Goal: Transaction & Acquisition: Obtain resource

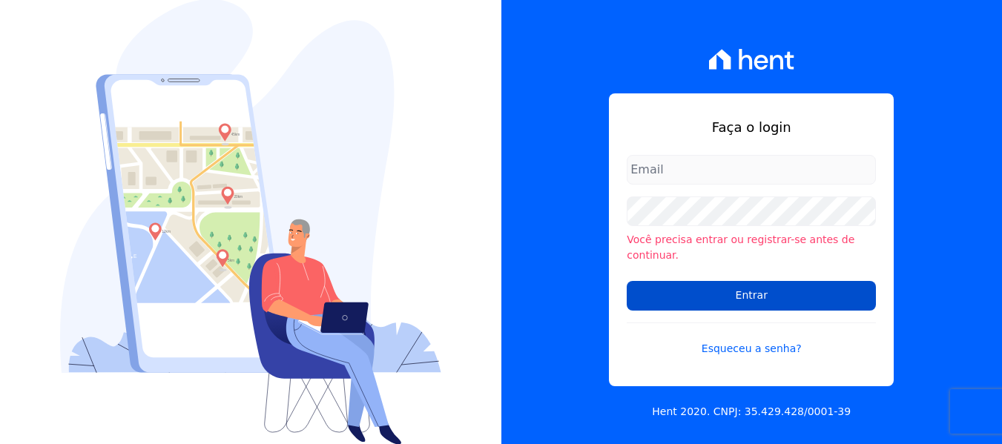
type input "[PERSON_NAME][EMAIL_ADDRESS][DOMAIN_NAME]"
click at [734, 299] on input "Entrar" at bounding box center [751, 296] width 249 height 30
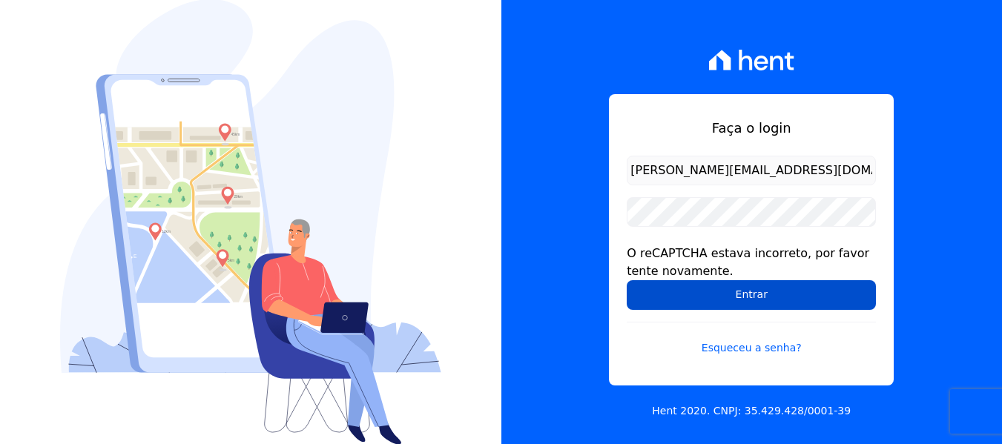
click at [735, 291] on input "Entrar" at bounding box center [751, 295] width 249 height 30
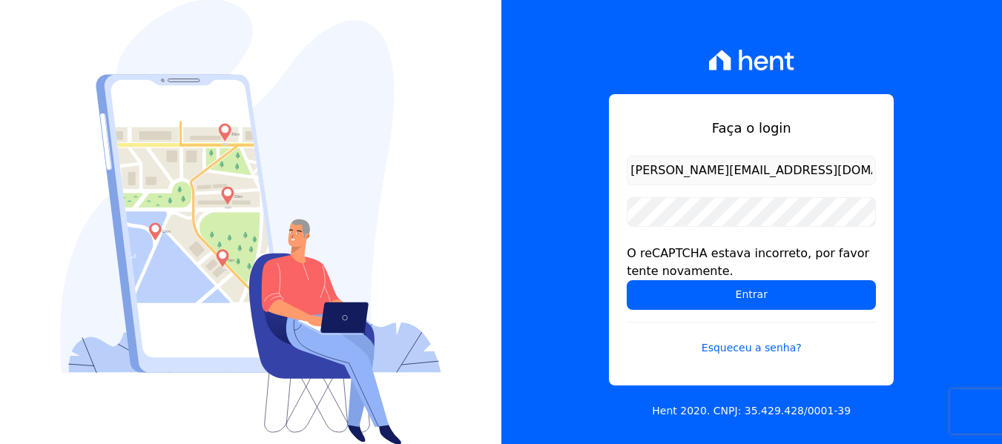
click at [735, 291] on input "Entrar" at bounding box center [751, 295] width 249 height 30
click at [725, 280] on input "Entrar" at bounding box center [751, 295] width 249 height 30
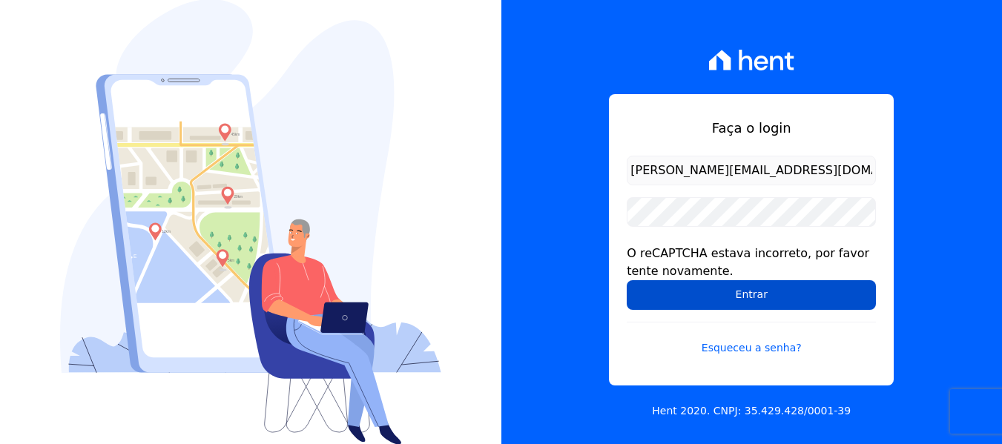
click at [735, 282] on input "Entrar" at bounding box center [751, 295] width 249 height 30
click at [735, 303] on input "Entrar" at bounding box center [751, 295] width 249 height 30
click at [702, 283] on input "Entrar" at bounding box center [751, 295] width 249 height 30
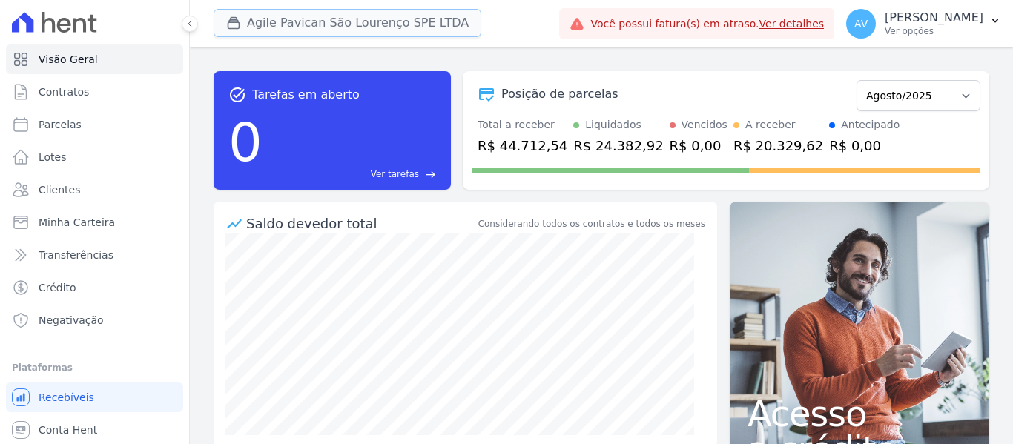
click at [344, 20] on button "Agile Pavican São Lourenço SPE LTDA" at bounding box center [348, 23] width 268 height 28
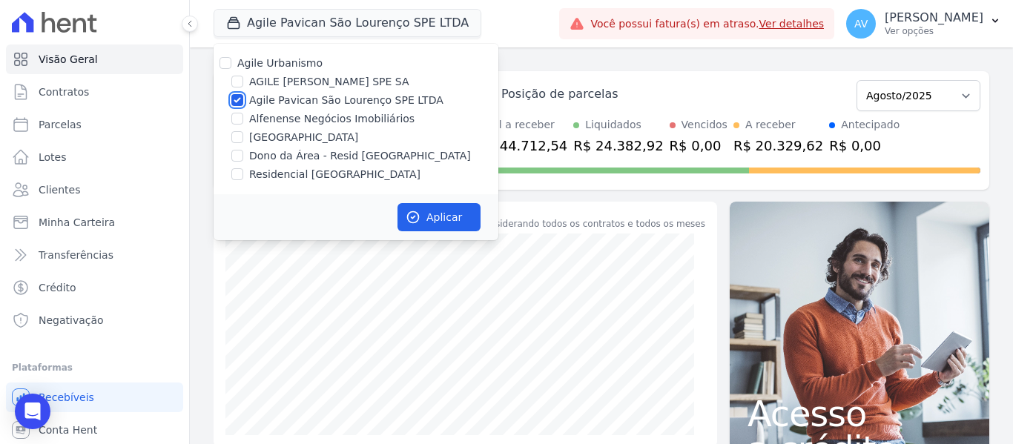
click at [240, 97] on input "Agile Pavican São Lourenço SPE LTDA" at bounding box center [237, 100] width 12 height 12
checkbox input "false"
click at [239, 157] on input "Dono da Área - Resid [GEOGRAPHIC_DATA]" at bounding box center [237, 156] width 12 height 12
checkbox input "true"
click at [239, 171] on input "Residencial [GEOGRAPHIC_DATA]" at bounding box center [237, 174] width 12 height 12
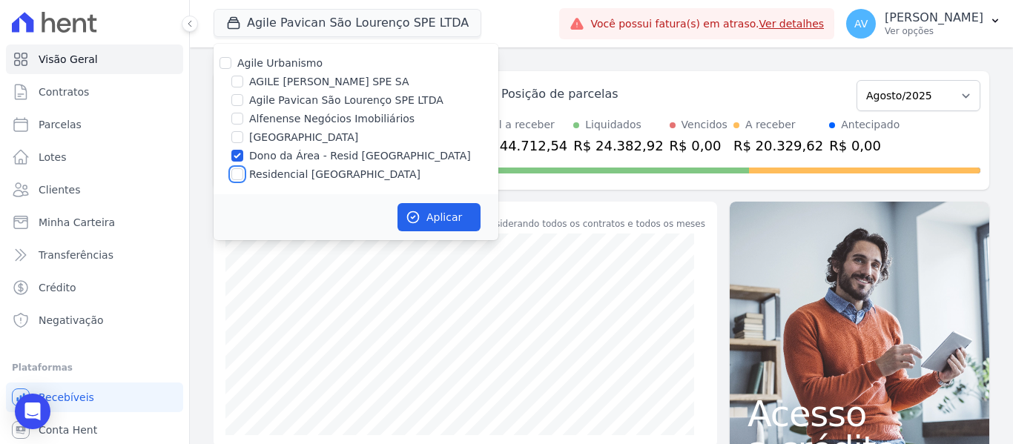
checkbox input "true"
click at [440, 218] on button "Aplicar" at bounding box center [439, 217] width 83 height 28
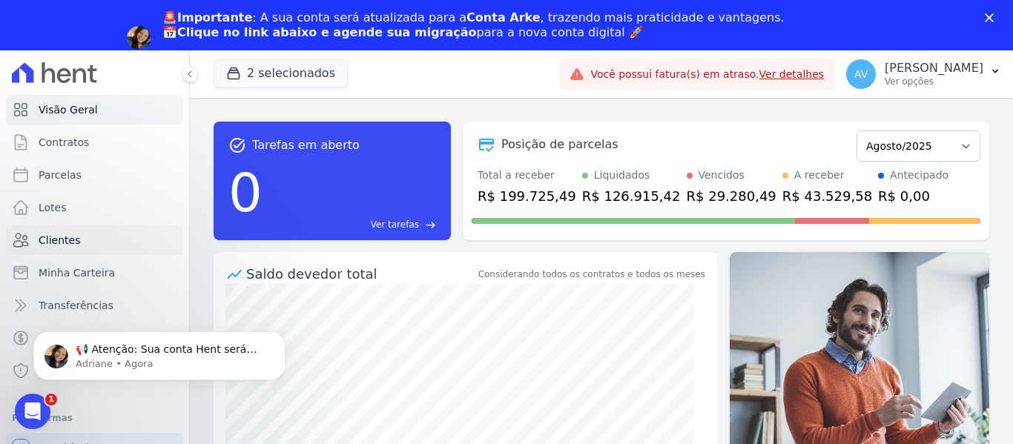
click at [75, 233] on span "Clientes" at bounding box center [60, 240] width 42 height 15
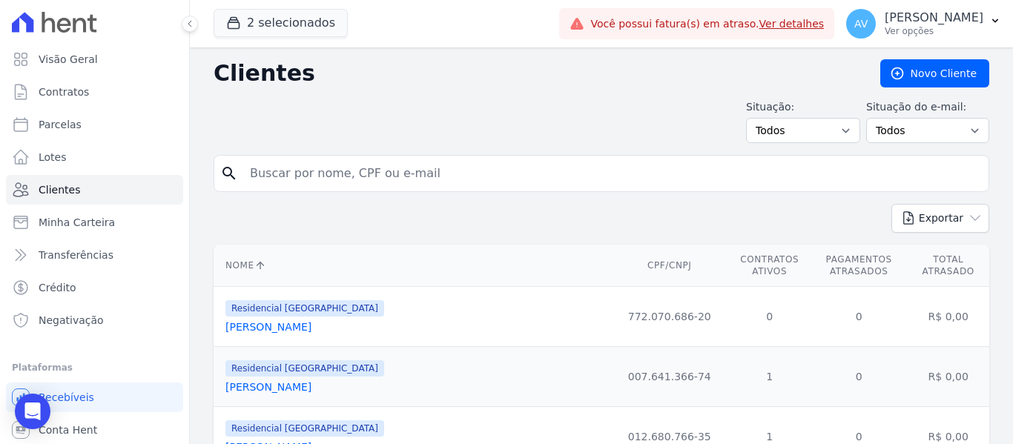
click at [363, 171] on input "search" at bounding box center [612, 174] width 742 height 30
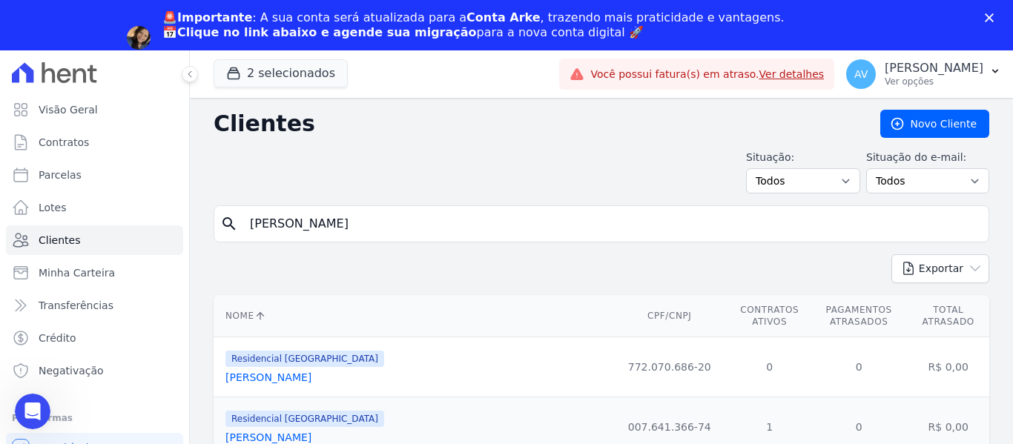
type input "[PERSON_NAME]"
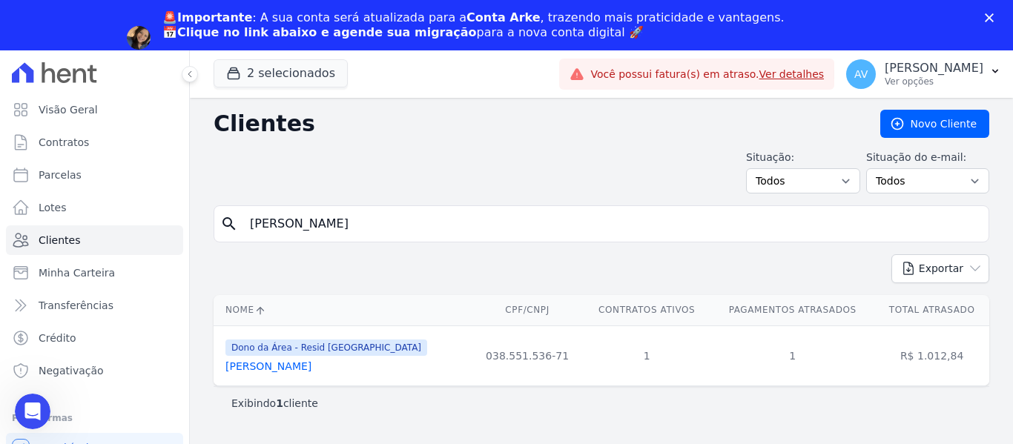
click at [259, 320] on th "Nome" at bounding box center [343, 310] width 258 height 30
click at [270, 366] on link "[PERSON_NAME]" at bounding box center [268, 366] width 86 height 12
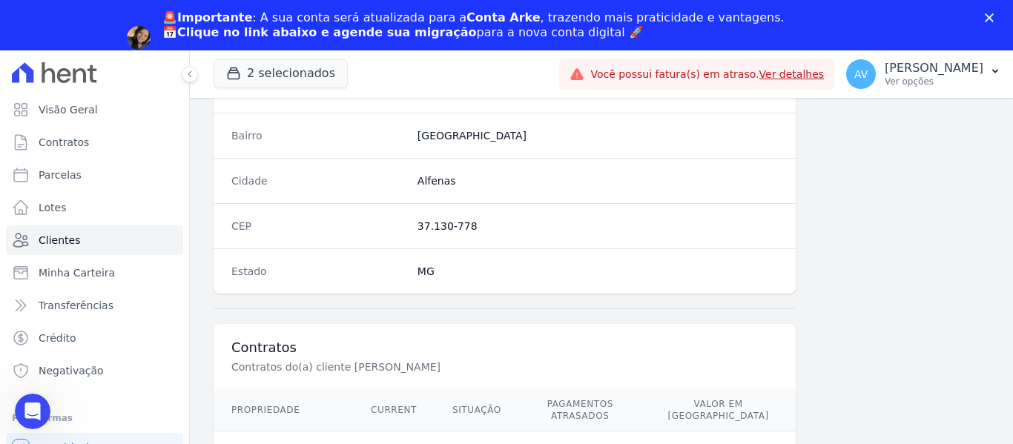
scroll to position [943, 0]
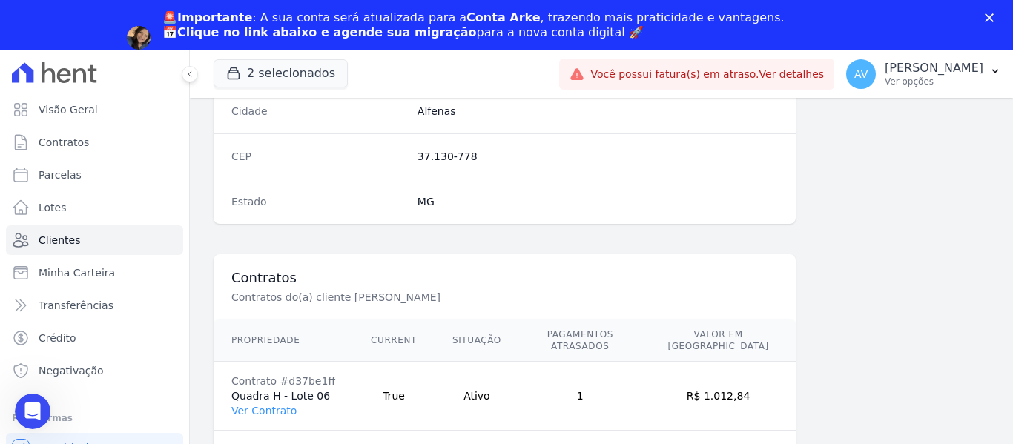
click at [269, 406] on td "Contrato #d37be1ff Quadra H - Lote 06 Ver Contrato" at bounding box center [283, 396] width 139 height 69
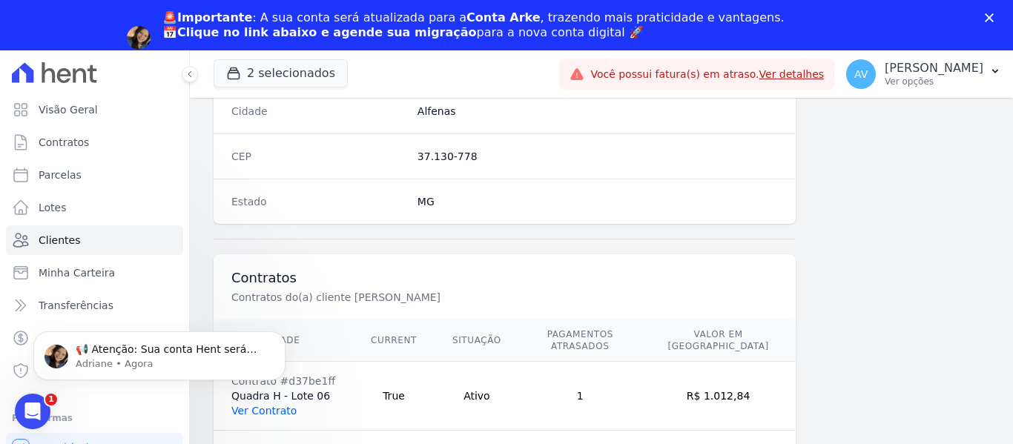
scroll to position [0, 0]
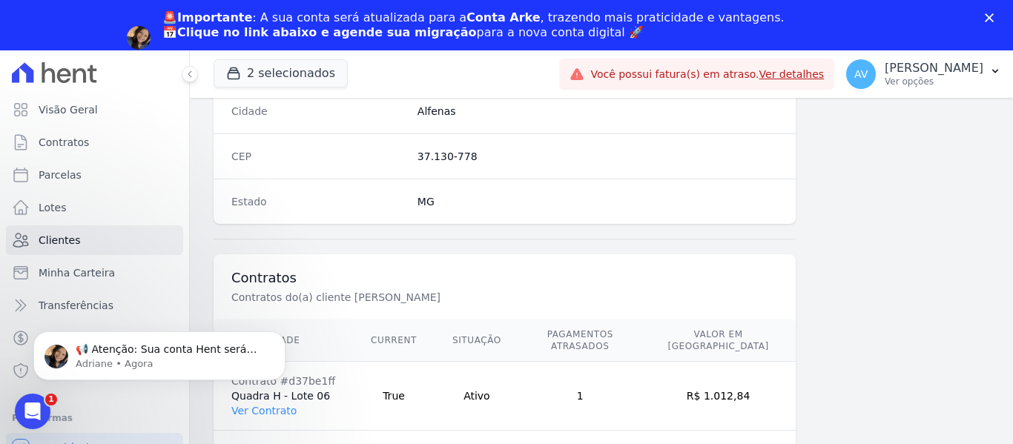
click html "📢 Atenção: Sua conta Hent será migrada para a Conta Arke! Estamos trazendo para…"
click at [254, 397] on body "📢 Atenção: Sua conta Hent será migrada para a Conta Arke! Estamos trazendo para…" at bounding box center [159, 352] width 285 height 92
click at [33, 419] on icon "Abertura do Messenger da Intercom" at bounding box center [31, 410] width 24 height 24
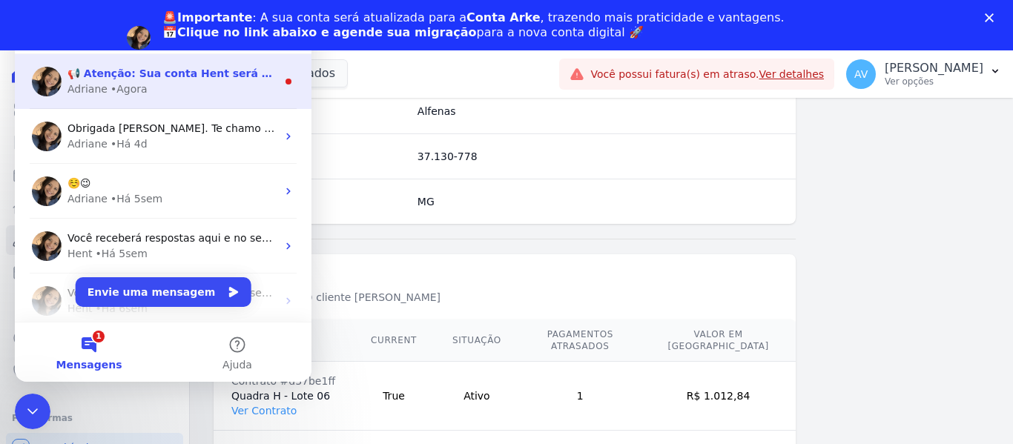
click at [129, 85] on div "• Agora" at bounding box center [129, 90] width 37 height 16
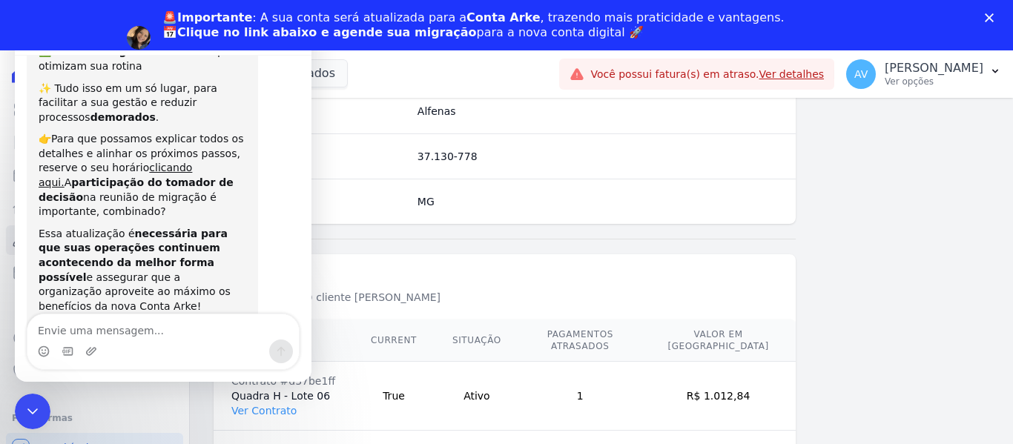
scroll to position [280, 0]
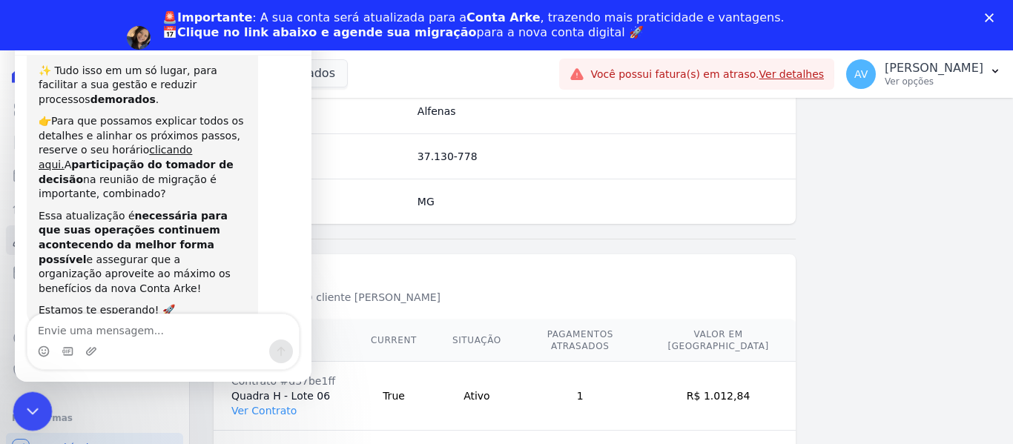
click at [22, 403] on icon "Encerramento do Messenger da Intercom" at bounding box center [31, 409] width 18 height 18
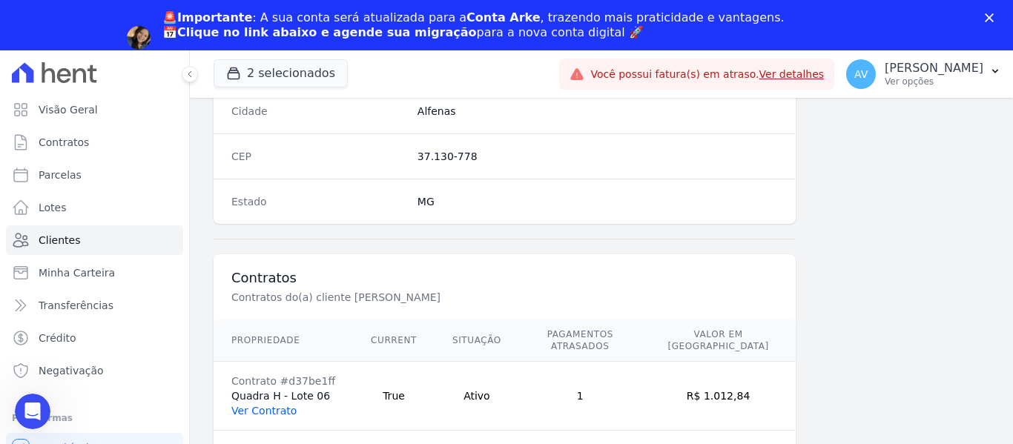
click at [266, 405] on link "Ver Contrato" at bounding box center [263, 411] width 65 height 12
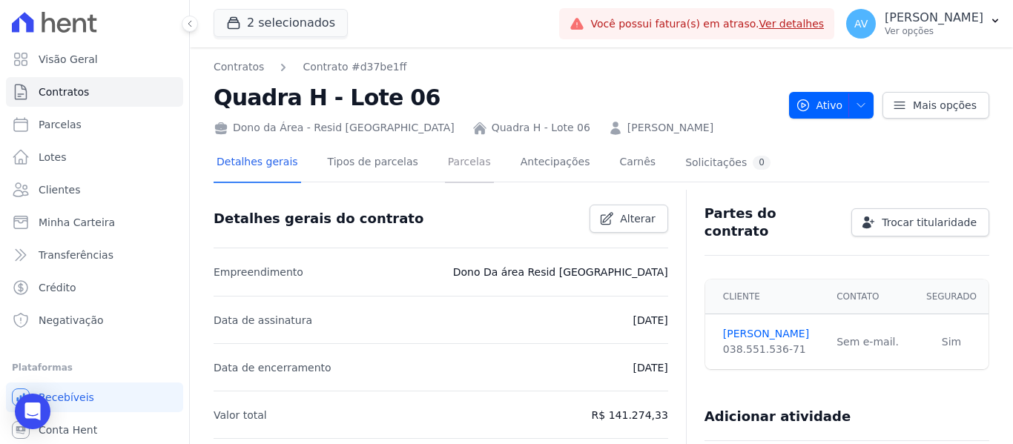
click at [454, 159] on link "Parcelas" at bounding box center [469, 163] width 49 height 39
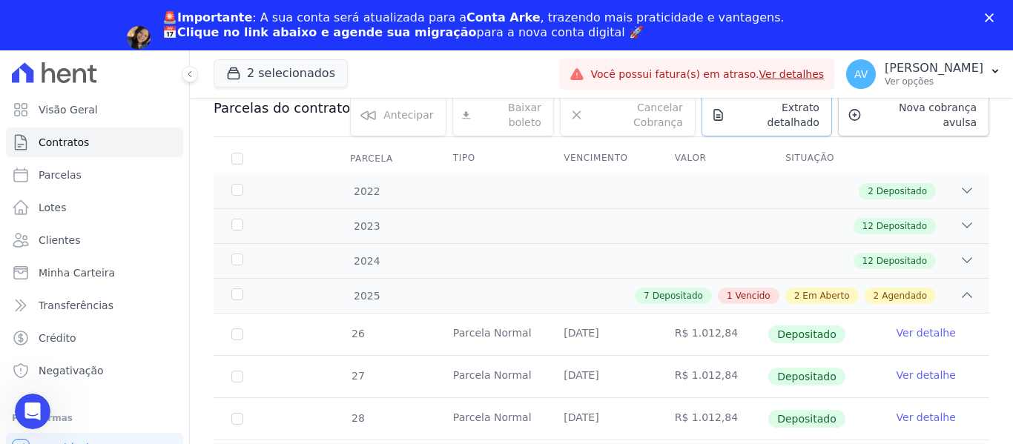
scroll to position [74, 0]
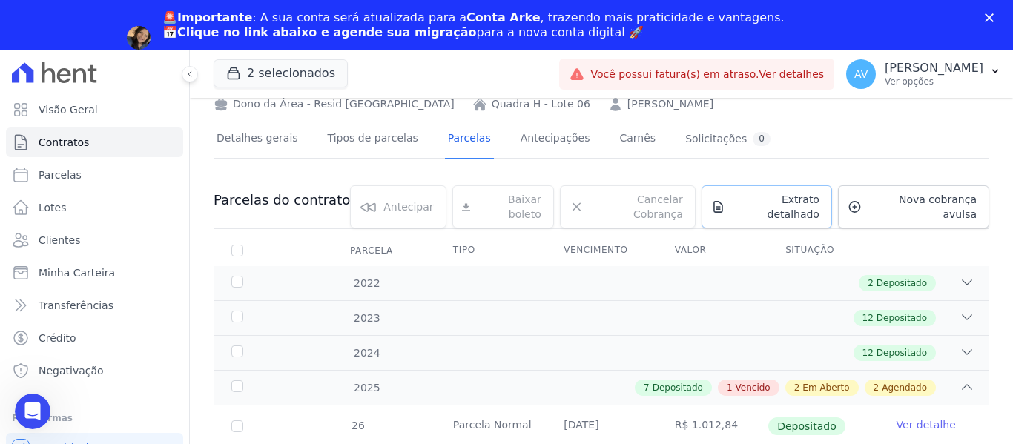
click at [763, 205] on span "Extrato detalhado" at bounding box center [775, 207] width 88 height 30
click at [934, 225] on span "Exportar XLSX" at bounding box center [961, 225] width 85 height 15
click at [944, 227] on span "Exportar XLSX" at bounding box center [961, 225] width 85 height 15
